Goal: Task Accomplishment & Management: Complete application form

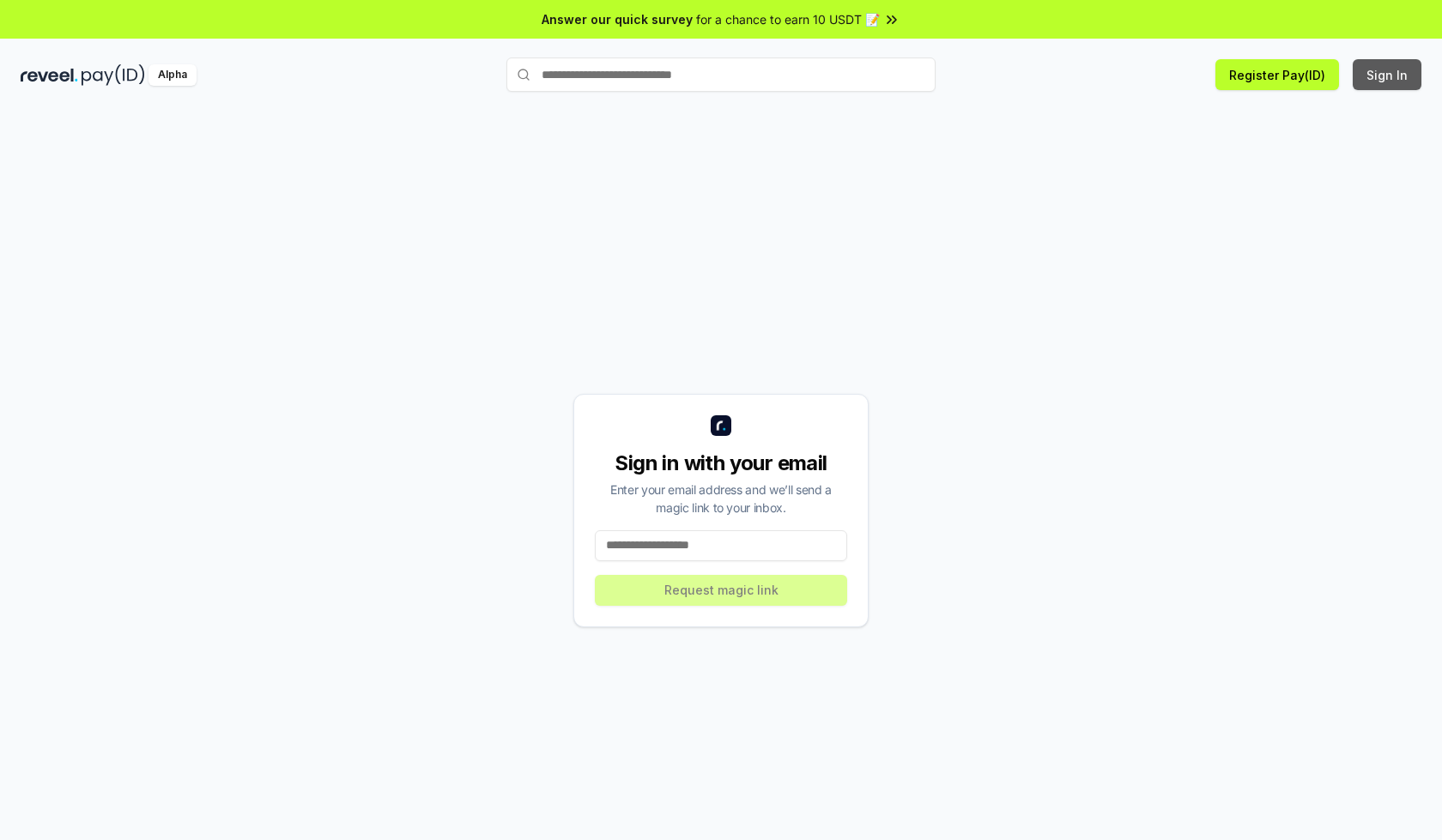
click at [1388, 74] on button "Sign In" at bounding box center [1387, 74] width 69 height 31
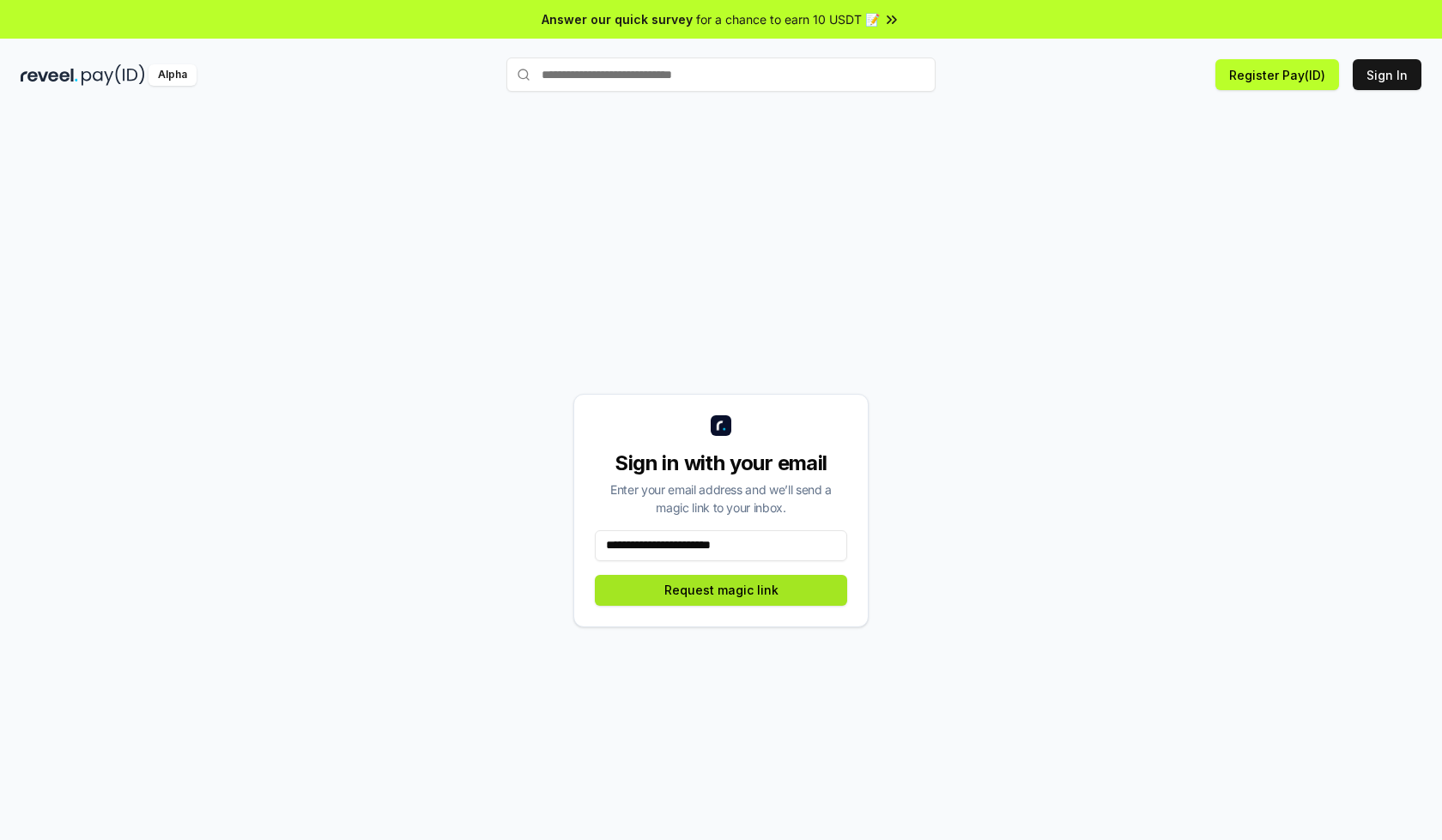
type input "**********"
click at [721, 589] on button "Request magic link" at bounding box center [721, 590] width 252 height 31
